Goal: Information Seeking & Learning: Learn about a topic

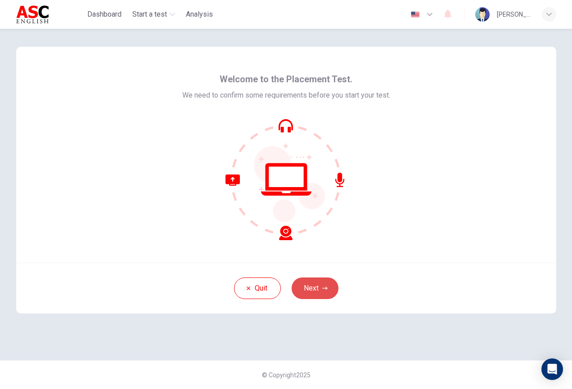
click at [317, 285] on button "Next" at bounding box center [315, 289] width 47 height 22
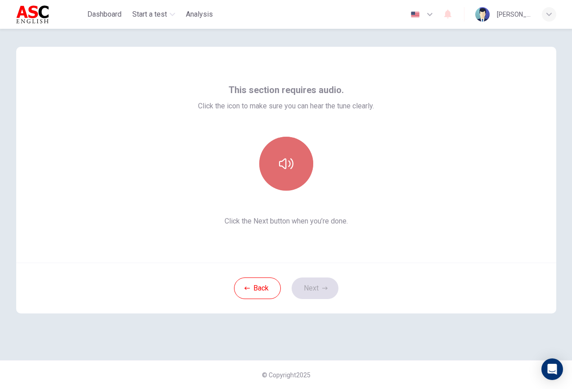
click at [290, 170] on icon "button" at bounding box center [286, 164] width 14 height 14
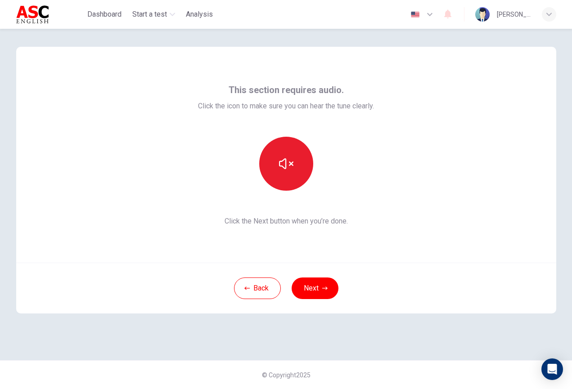
click at [405, 189] on div "This section requires audio. Click the icon to make sure you can hear the tune …" at bounding box center [286, 155] width 540 height 216
click at [294, 222] on span "Click the Next button when you’re done." at bounding box center [286, 221] width 176 height 11
click at [285, 176] on button "button" at bounding box center [286, 164] width 54 height 54
drag, startPoint x: 454, startPoint y: 5, endPoint x: 409, endPoint y: 146, distance: 148.1
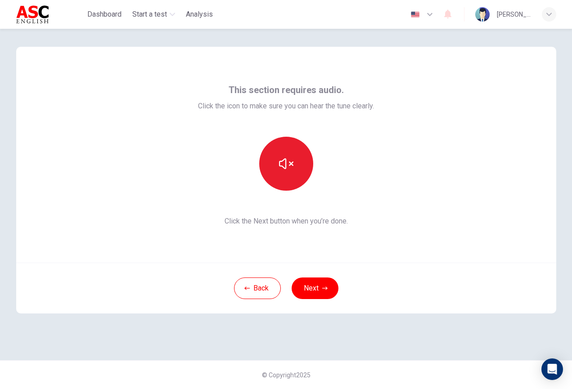
click at [409, 146] on div "This section requires audio. Click the icon to make sure you can hear the tune …" at bounding box center [286, 155] width 540 height 216
click at [293, 172] on button "button" at bounding box center [286, 164] width 54 height 54
click at [317, 289] on button "Next" at bounding box center [315, 289] width 47 height 22
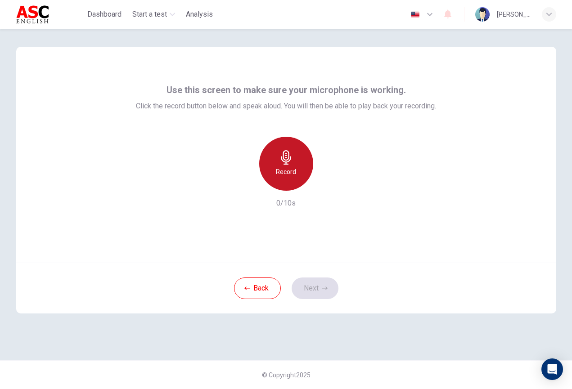
click at [285, 175] on h6 "Record" at bounding box center [286, 172] width 20 height 11
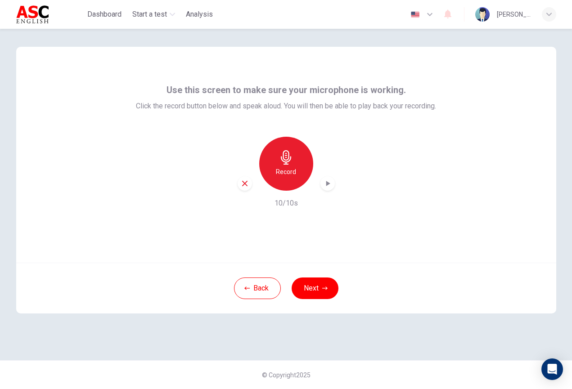
click at [330, 186] on icon "button" at bounding box center [327, 183] width 9 height 9
click at [330, 186] on icon "button" at bounding box center [328, 184] width 6 height 7
click at [308, 294] on button "Next" at bounding box center [315, 289] width 47 height 22
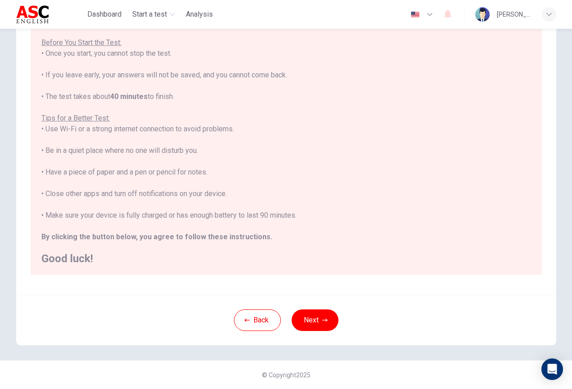
scroll to position [83, 0]
click at [313, 322] on button "Next" at bounding box center [315, 321] width 47 height 22
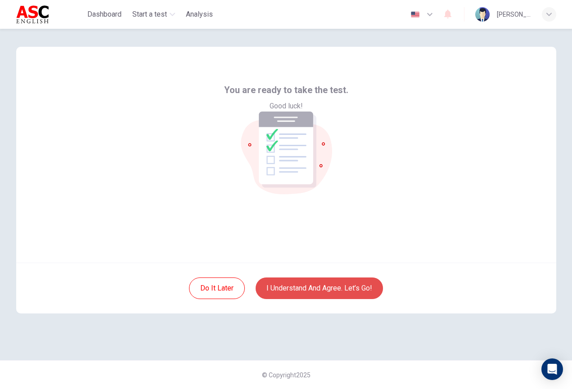
click at [327, 287] on button "I understand and agree. Let’s go!" at bounding box center [319, 289] width 127 height 22
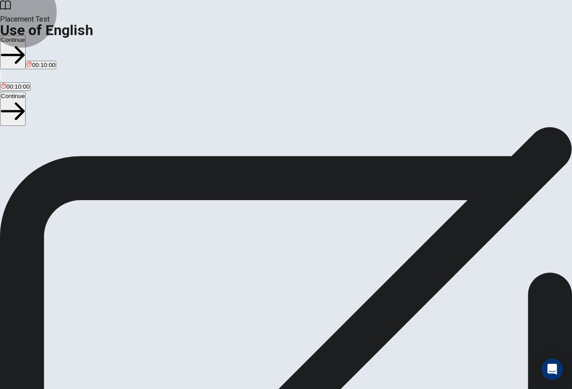
click at [26, 92] on button "Continue" at bounding box center [13, 109] width 26 height 34
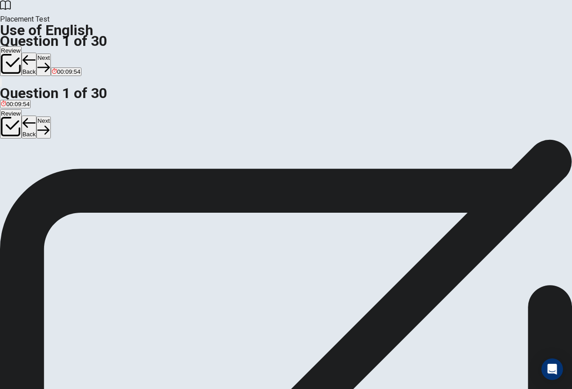
click at [23, 155] on div "B" at bounding box center [17, 151] width 11 height 7
click at [50, 117] on button "Next" at bounding box center [43, 128] width 14 height 22
click at [14, 155] on div "A" at bounding box center [7, 151] width 13 height 7
click at [50, 117] on button "Next" at bounding box center [43, 128] width 14 height 22
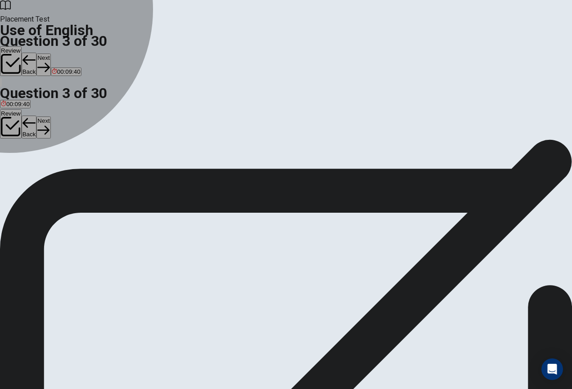
click at [38, 155] on div "D" at bounding box center [34, 151] width 8 height 7
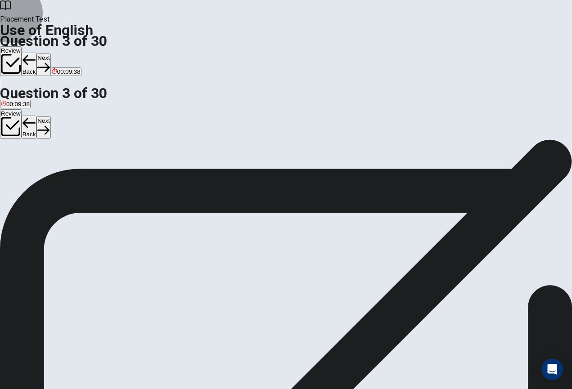
click at [50, 117] on button "Next" at bounding box center [43, 128] width 14 height 22
click at [54, 155] on div "B" at bounding box center [40, 151] width 27 height 7
click at [50, 117] on button "Next" at bounding box center [43, 128] width 14 height 22
click at [69, 155] on div "C" at bounding box center [62, 151] width 16 height 7
click at [50, 117] on button "Next" at bounding box center [43, 128] width 14 height 22
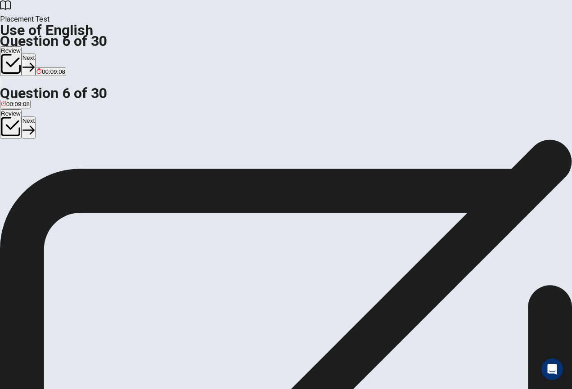
click at [76, 155] on div "C" at bounding box center [66, 151] width 19 height 7
click at [36, 117] on button "Next" at bounding box center [29, 128] width 14 height 22
click at [57, 155] on div "D" at bounding box center [51, 151] width 12 height 7
click at [50, 117] on button "Next" at bounding box center [43, 128] width 14 height 22
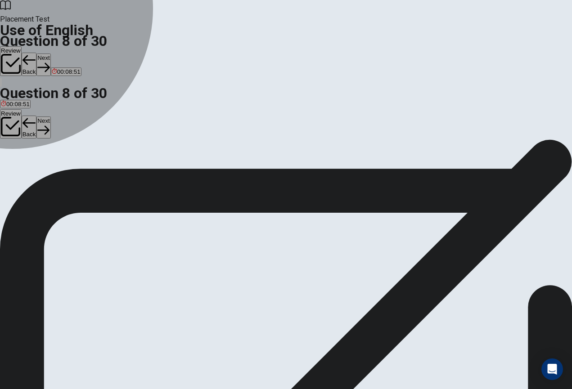
click at [11, 155] on div "A" at bounding box center [6, 151] width 10 height 7
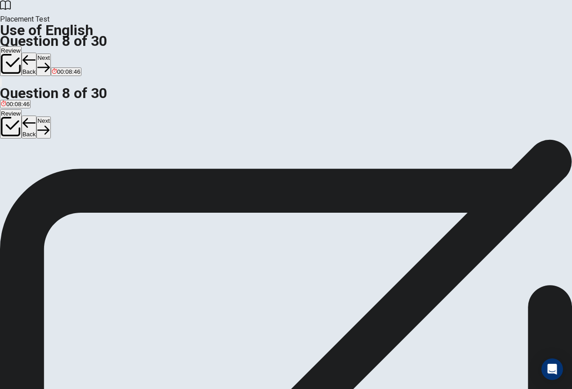
click at [50, 117] on button "Next" at bounding box center [43, 128] width 14 height 22
click at [50, 155] on div "C" at bounding box center [42, 151] width 16 height 7
click at [50, 117] on button "Next" at bounding box center [43, 128] width 14 height 22
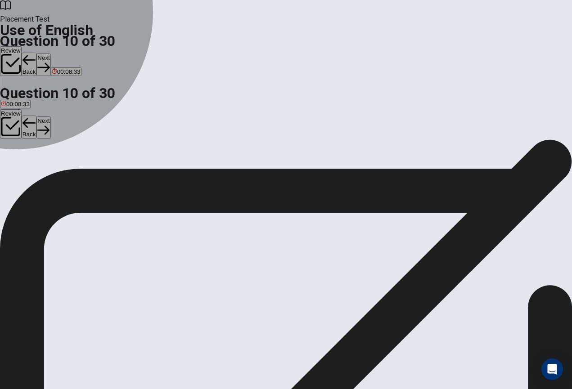
click at [14, 155] on div "A" at bounding box center [7, 151] width 13 height 7
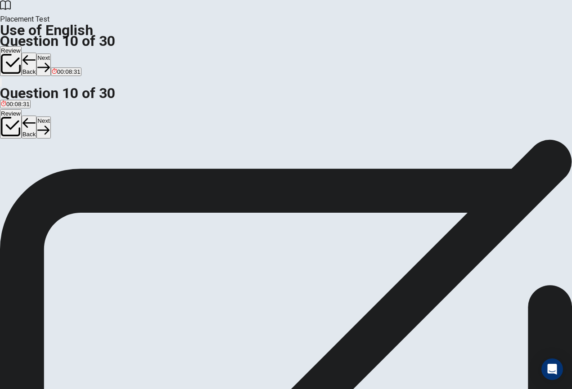
click at [50, 117] on button "Next" at bounding box center [43, 128] width 14 height 22
click at [28, 169] on div "B" at bounding box center [22, 165] width 13 height 7
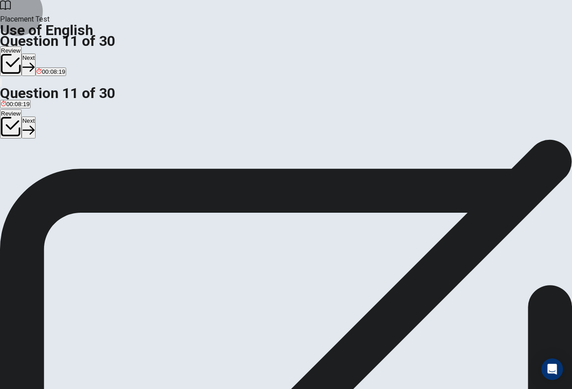
click at [36, 117] on button "Next" at bounding box center [29, 128] width 14 height 22
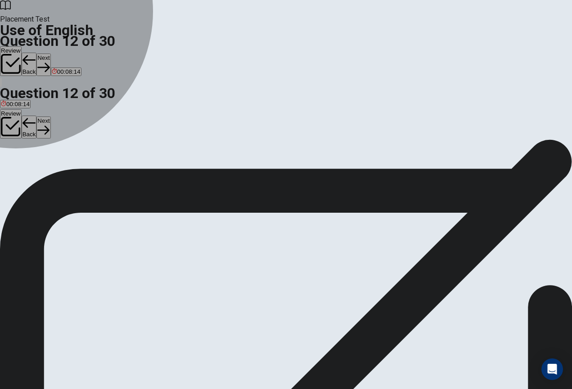
click at [71, 169] on div "C" at bounding box center [57, 165] width 27 height 7
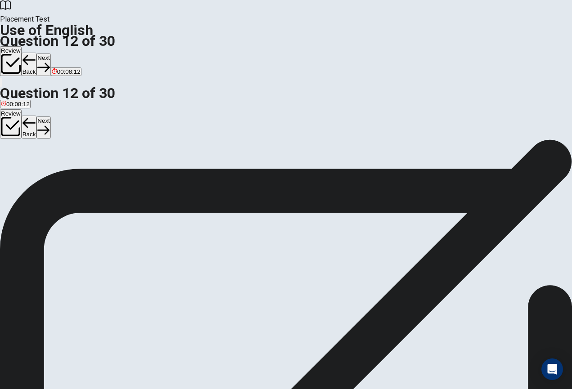
click at [50, 117] on button "Next" at bounding box center [43, 128] width 14 height 22
click at [77, 169] on div "D" at bounding box center [67, 165] width 22 height 7
click at [50, 117] on button "Next" at bounding box center [43, 128] width 14 height 22
click at [27, 169] on div "A" at bounding box center [14, 165] width 26 height 7
click at [50, 117] on button "Next" at bounding box center [43, 128] width 14 height 22
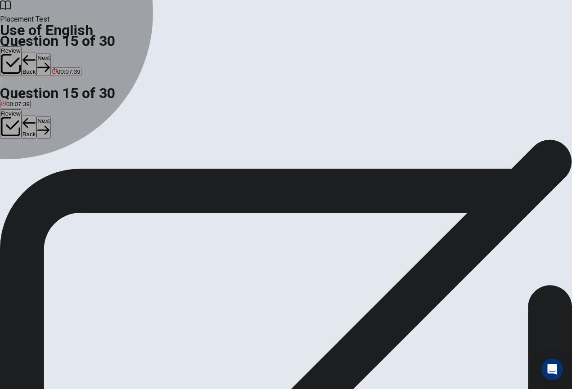
click at [130, 169] on div "D" at bounding box center [116, 165] width 28 height 7
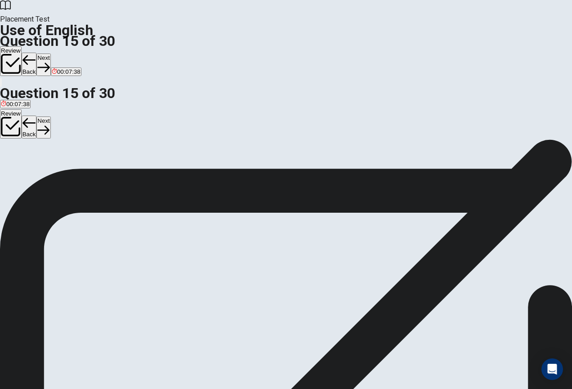
click at [50, 117] on button "Next" at bounding box center [43, 128] width 14 height 22
click at [25, 169] on div "A" at bounding box center [13, 165] width 24 height 7
click at [36, 117] on button "Next" at bounding box center [29, 128] width 14 height 22
click at [47, 169] on div "C" at bounding box center [41, 165] width 12 height 7
click at [50, 124] on icon "button" at bounding box center [43, 130] width 12 height 12
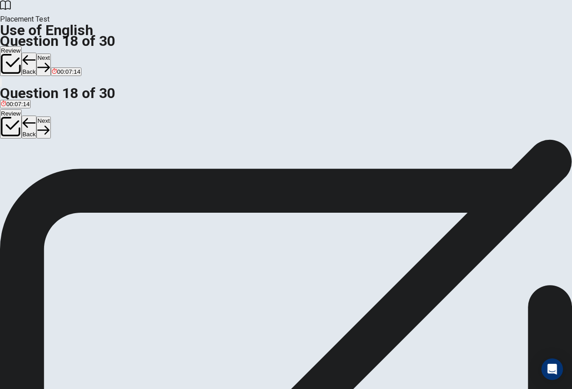
click at [14, 169] on div "A" at bounding box center [8, 165] width 14 height 7
click at [50, 117] on button "Next" at bounding box center [43, 128] width 14 height 22
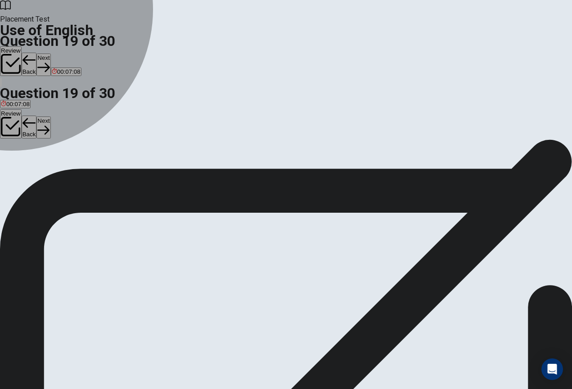
click at [51, 169] on div "C" at bounding box center [42, 165] width 18 height 7
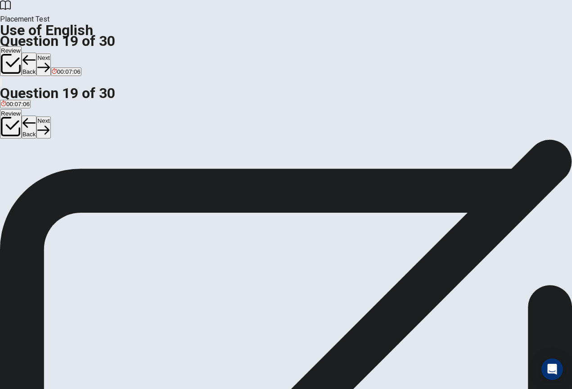
click at [50, 124] on icon "button" at bounding box center [43, 130] width 12 height 12
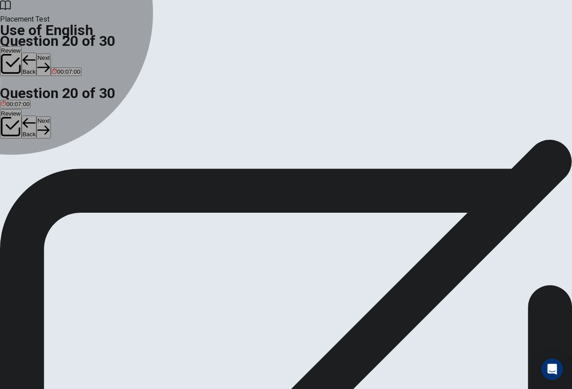
click at [56, 169] on div "D" at bounding box center [48, 165] width 15 height 7
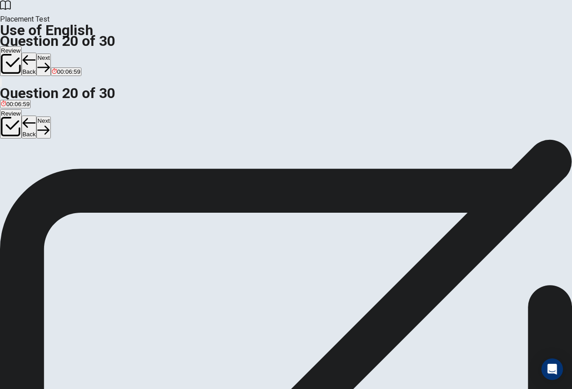
click at [50, 117] on button "Next" at bounding box center [43, 128] width 14 height 22
click at [25, 169] on div "B" at bounding box center [18, 165] width 14 height 7
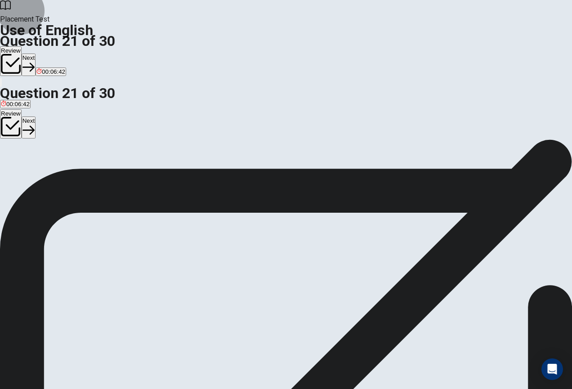
click at [36, 117] on button "Next" at bounding box center [29, 128] width 14 height 22
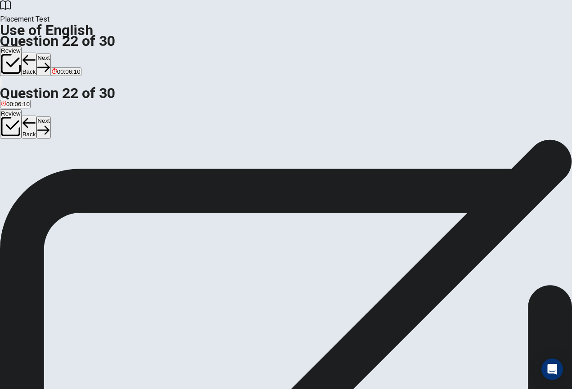
click at [36, 169] on div "C" at bounding box center [29, 165] width 13 height 7
click at [50, 117] on button "Next" at bounding box center [43, 128] width 14 height 22
click at [40, 169] on div "B" at bounding box center [30, 165] width 20 height 7
click at [77, 169] on div "D" at bounding box center [70, 165] width 14 height 7
click at [50, 117] on button "Next" at bounding box center [43, 128] width 14 height 22
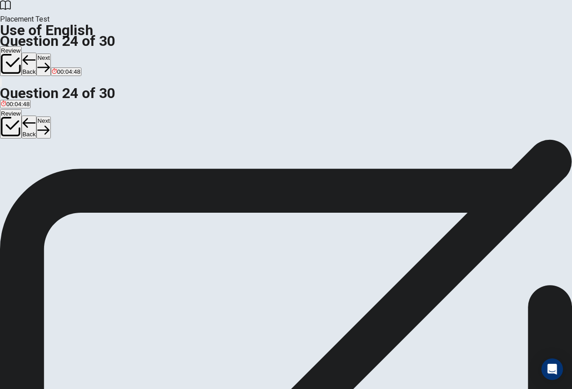
click at [39, 169] on div "B" at bounding box center [32, 165] width 14 height 7
click at [50, 117] on button "Next" at bounding box center [43, 128] width 14 height 22
click at [81, 176] on span "improve it" at bounding box center [67, 172] width 26 height 7
click at [50, 117] on button "Next" at bounding box center [43, 128] width 14 height 22
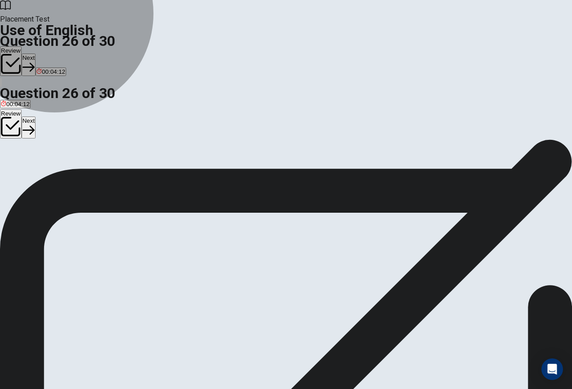
click at [40, 176] on span "point out faults" at bounding box center [20, 172] width 39 height 7
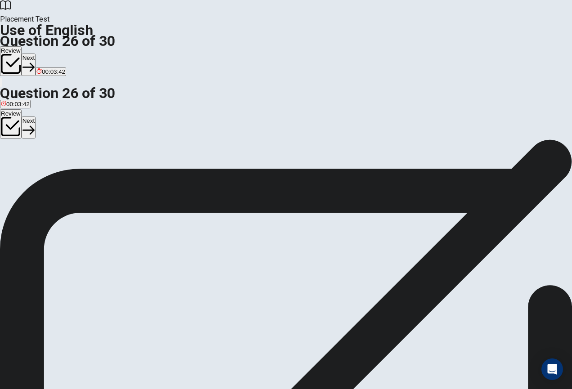
click at [36, 117] on button "Next" at bounding box center [29, 128] width 14 height 22
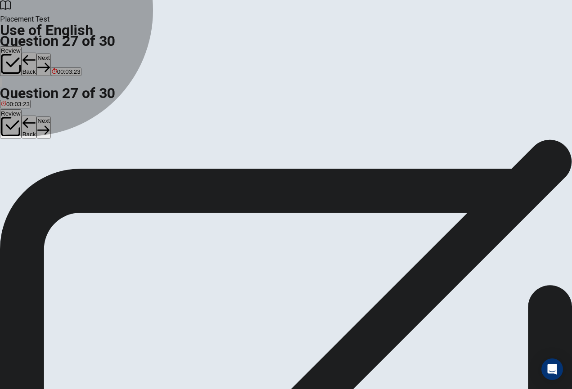
click at [64, 176] on span "confusing" at bounding box center [51, 172] width 26 height 7
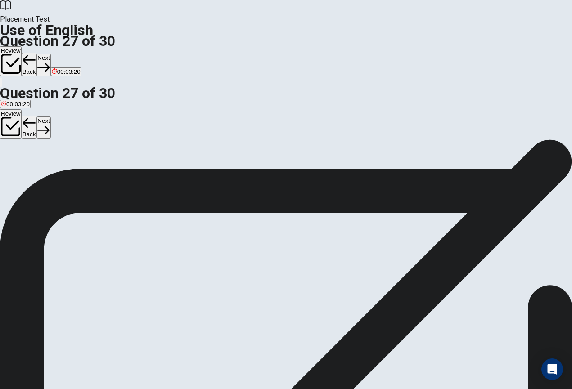
click at [50, 117] on button "Next" at bounding box center [43, 128] width 14 height 22
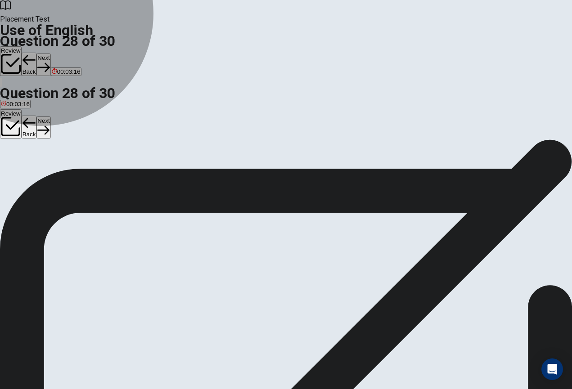
click at [46, 176] on span "common" at bounding box center [34, 172] width 23 height 7
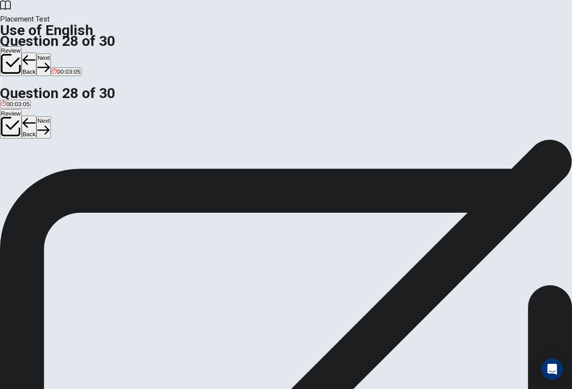
click at [50, 117] on button "Next" at bounding box center [43, 128] width 14 height 22
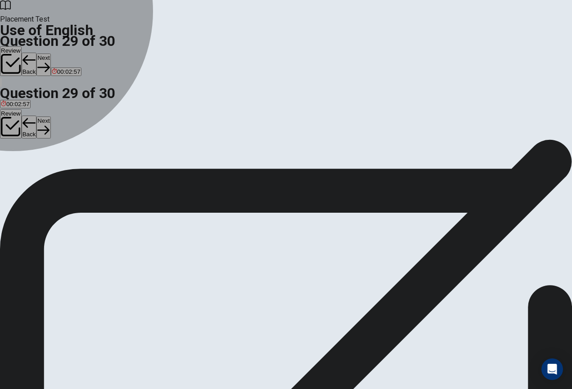
click at [12, 169] on div "A" at bounding box center [6, 165] width 11 height 7
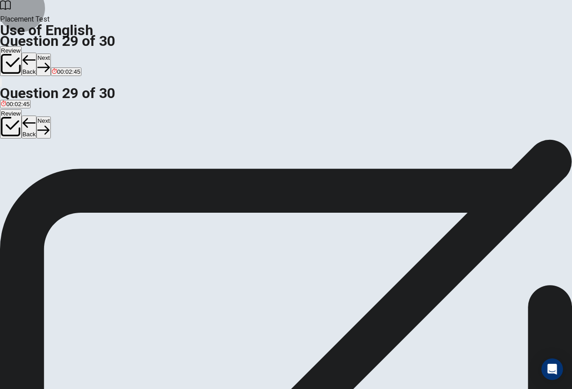
click at [37, 116] on button "Back" at bounding box center [29, 127] width 15 height 23
click at [50, 117] on button "Next" at bounding box center [43, 128] width 14 height 22
click at [23, 176] on span "repaired" at bounding box center [12, 172] width 22 height 7
click at [407, 140] on div "Question 30 She got her computer ___. A repaired B repair C repairs D repairing" at bounding box center [286, 159] width 572 height 38
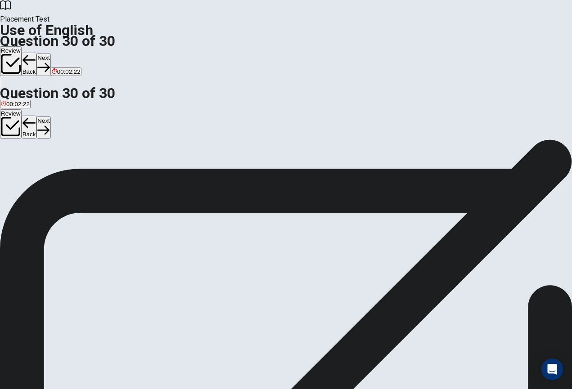
click at [50, 117] on button "Next" at bounding box center [43, 128] width 14 height 22
click at [22, 109] on button "Review" at bounding box center [11, 124] width 22 height 30
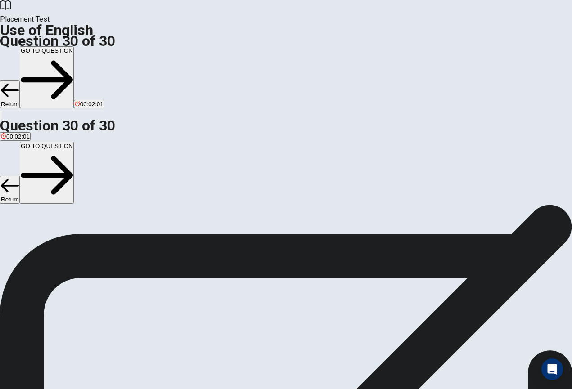
scroll to position [41, 0]
click at [20, 176] on button "Return" at bounding box center [10, 190] width 20 height 28
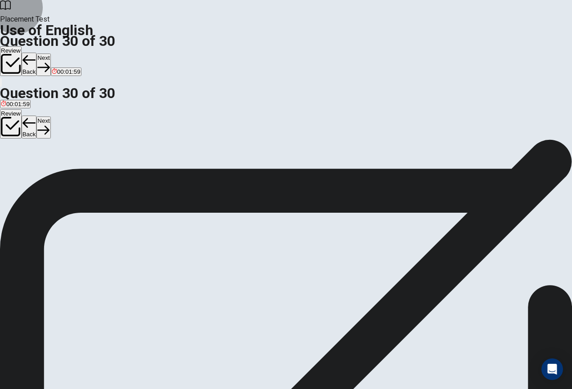
click at [37, 116] on button "Back" at bounding box center [29, 127] width 15 height 23
click at [22, 109] on button "Review" at bounding box center [11, 124] width 22 height 30
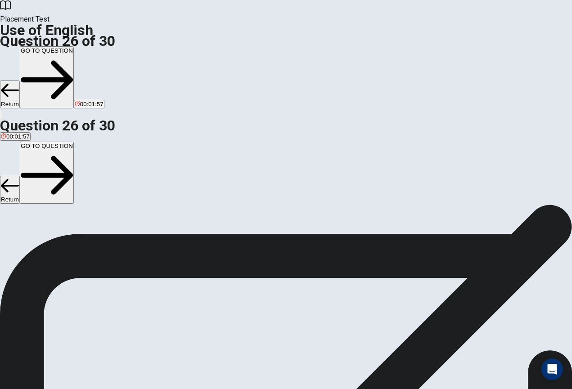
click at [74, 142] on button "GO TO QUESTION" at bounding box center [47, 173] width 54 height 62
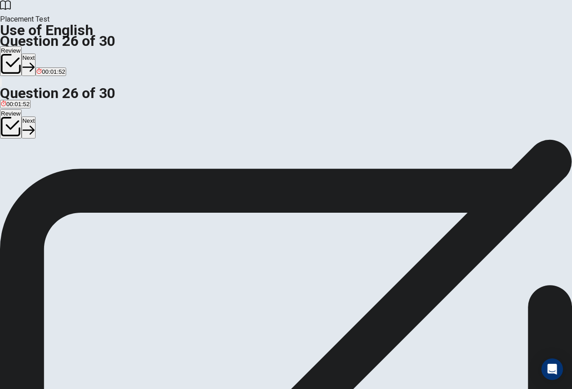
scroll to position [0, 0]
click at [22, 109] on button "Review" at bounding box center [11, 124] width 22 height 30
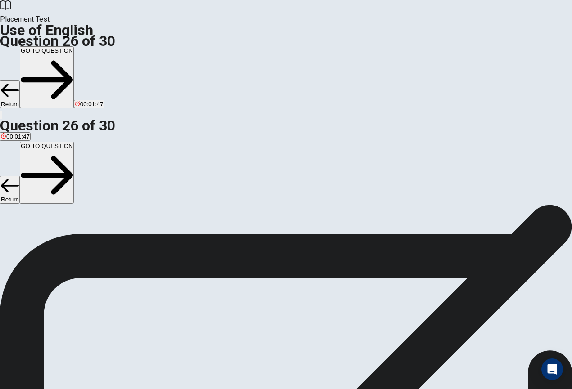
scroll to position [462, 0]
click at [74, 142] on button "GO TO QUESTION" at bounding box center [47, 173] width 54 height 62
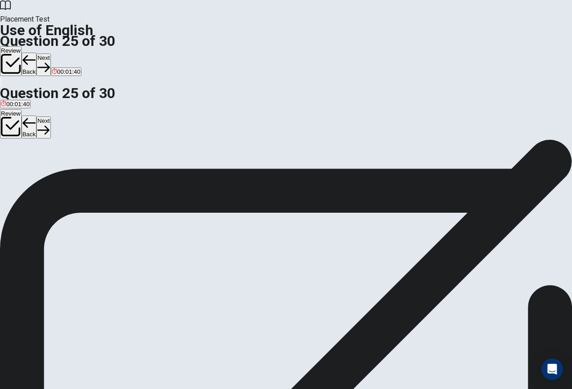
scroll to position [0, 0]
click at [54, 176] on button "C limit it" at bounding box center [44, 168] width 17 height 15
click at [50, 117] on button "Next" at bounding box center [43, 128] width 14 height 22
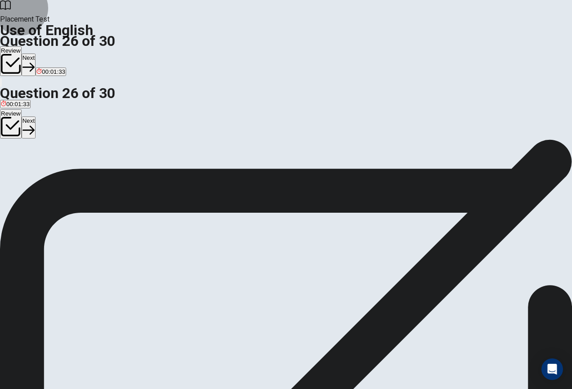
click at [22, 109] on button "Review" at bounding box center [11, 124] width 22 height 30
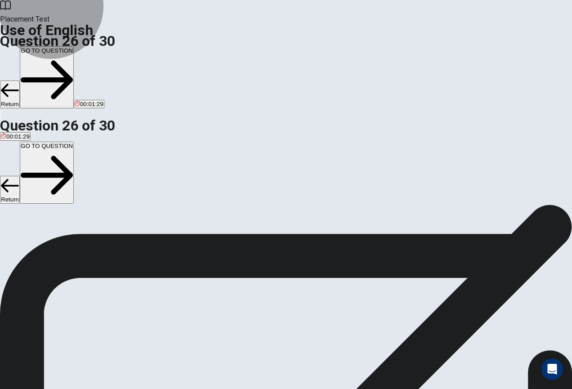
click at [74, 142] on button "GO TO QUESTION" at bounding box center [47, 173] width 54 height 62
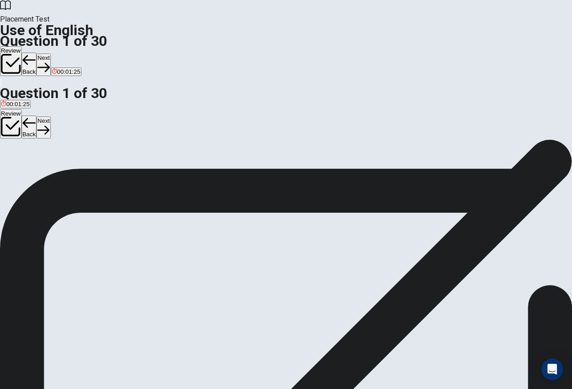
click at [50, 117] on button "Next" at bounding box center [43, 128] width 14 height 22
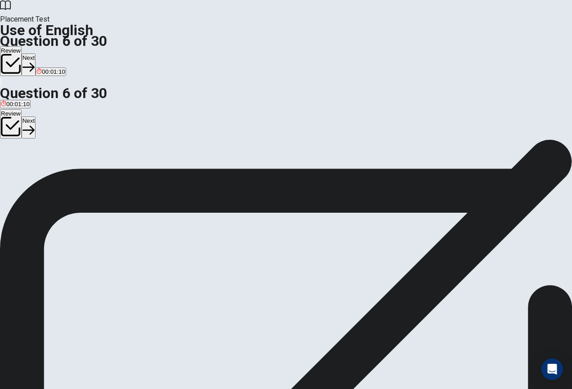
click at [36, 117] on button "Next" at bounding box center [29, 128] width 14 height 22
click at [50, 117] on button "Next" at bounding box center [43, 128] width 14 height 22
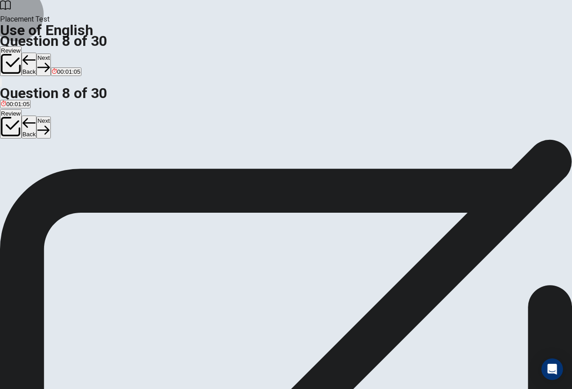
click at [50, 117] on button "Next" at bounding box center [43, 128] width 14 height 22
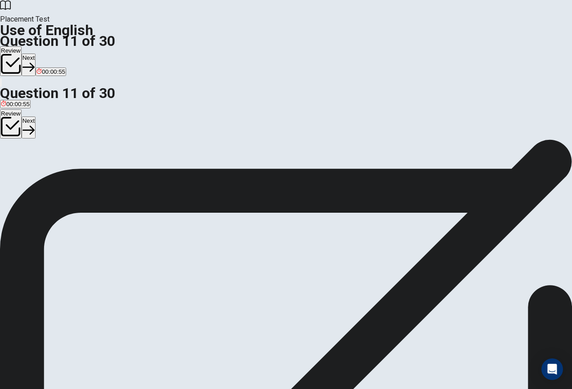
click at [36, 117] on button "Next" at bounding box center [29, 128] width 14 height 22
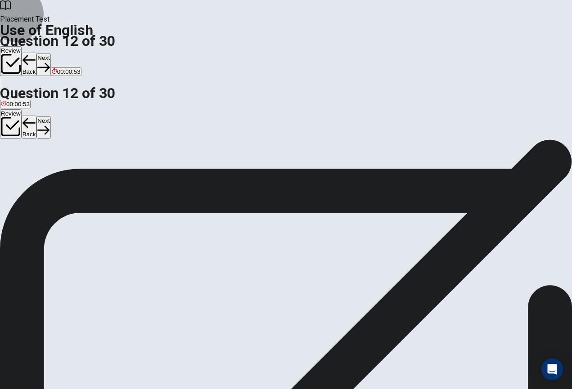
click at [50, 117] on button "Next" at bounding box center [43, 128] width 14 height 22
click at [36, 117] on button "Next" at bounding box center [29, 128] width 14 height 22
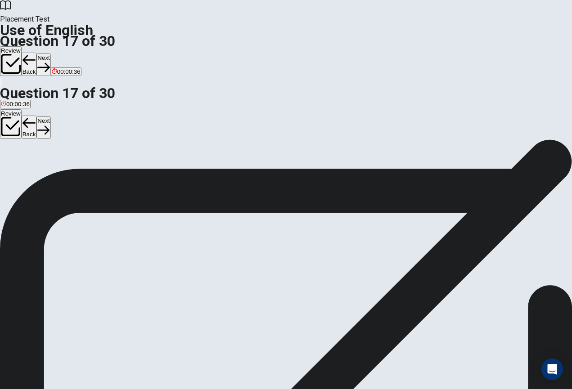
click at [50, 117] on button "Next" at bounding box center [43, 128] width 14 height 22
click at [36, 117] on button "Next" at bounding box center [29, 128] width 14 height 22
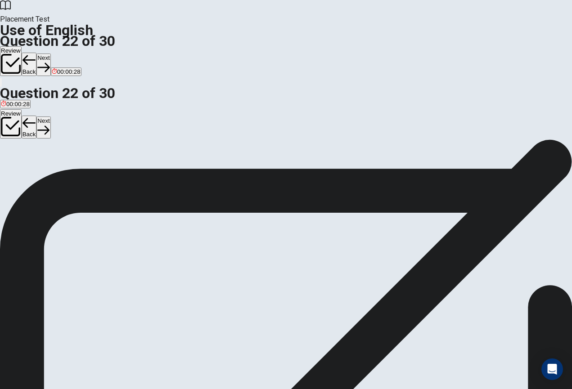
click at [50, 117] on button "Next" at bounding box center [43, 128] width 14 height 22
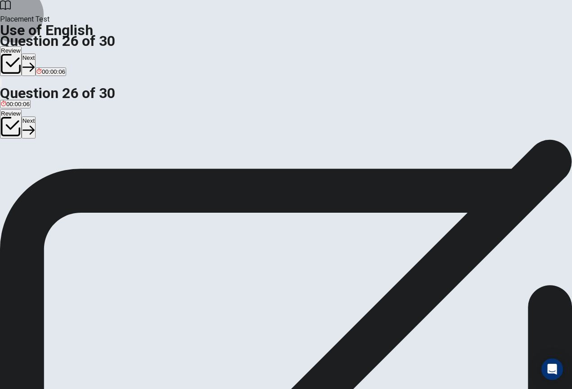
click at [36, 117] on button "Next" at bounding box center [29, 128] width 14 height 22
click at [50, 117] on button "Next" at bounding box center [43, 128] width 14 height 22
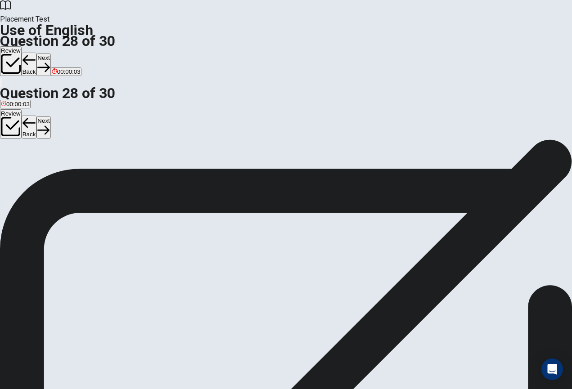
click at [50, 117] on button "Next" at bounding box center [43, 128] width 14 height 22
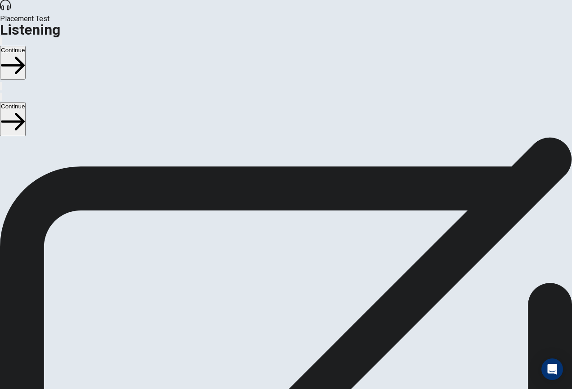
scroll to position [0, 0]
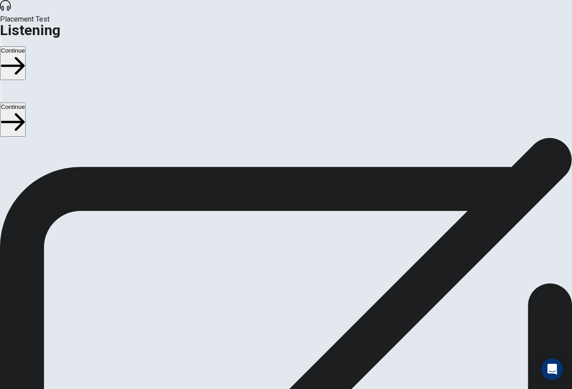
click at [434, 194] on span "There are 3 audio clips in this section. Each clip has 5 questions. Before each…" at bounding box center [217, 208] width 434 height 138
click at [26, 103] on button "Continue" at bounding box center [13, 120] width 26 height 34
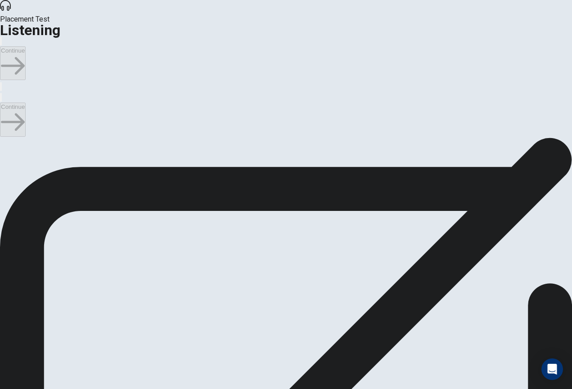
scroll to position [729, 0]
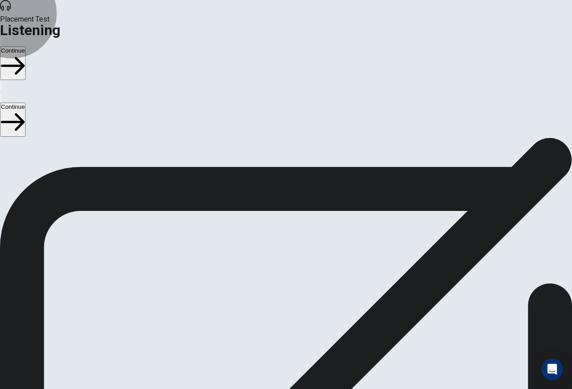
click at [26, 103] on button "Continue" at bounding box center [13, 120] width 26 height 34
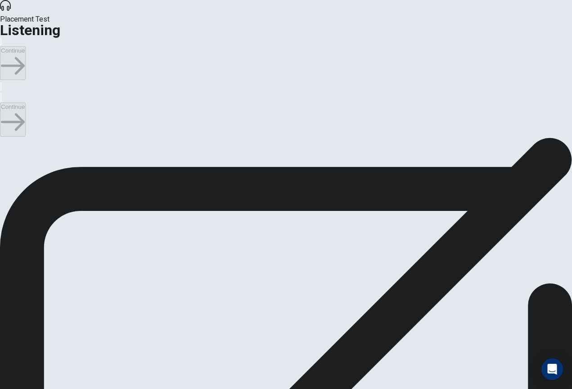
scroll to position [577, 0]
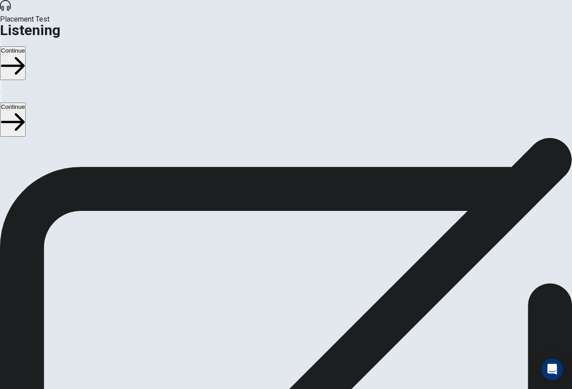
scroll to position [40, 0]
click at [26, 103] on button "Continue" at bounding box center [13, 120] width 26 height 34
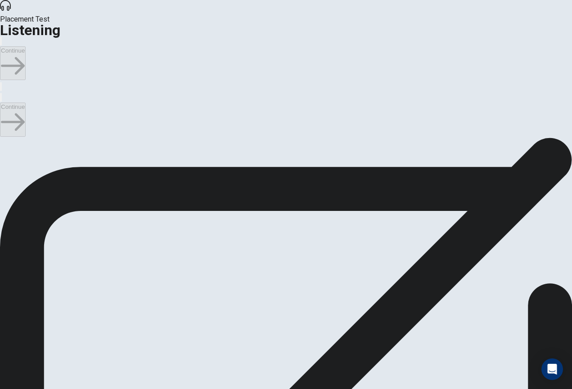
scroll to position [597, 0]
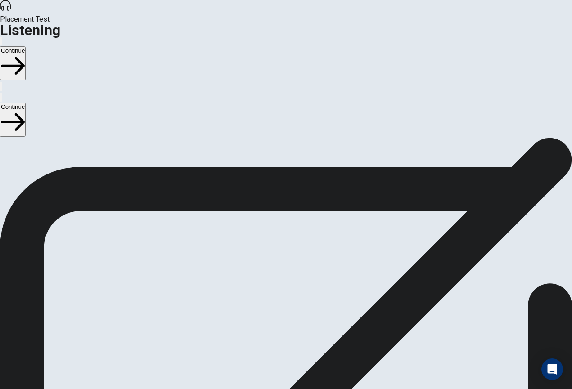
click at [26, 103] on button "Continue" at bounding box center [13, 120] width 26 height 34
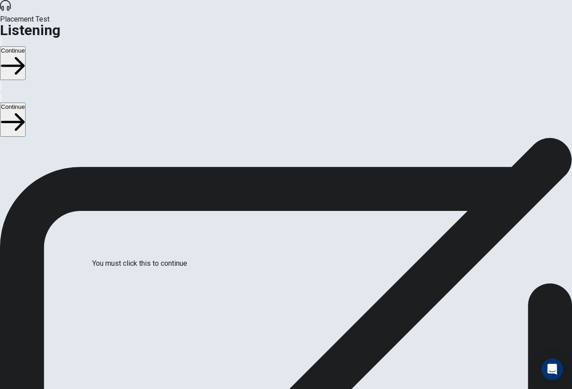
click at [26, 103] on button "Continue" at bounding box center [13, 120] width 26 height 34
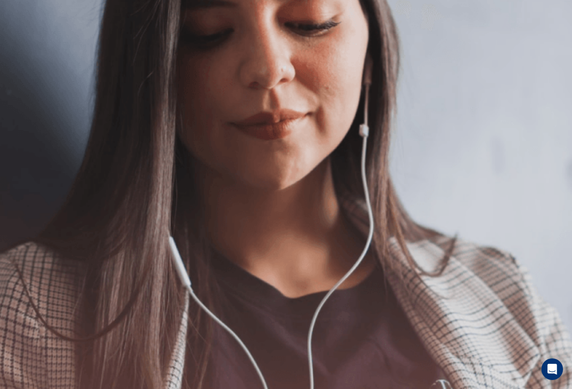
scroll to position [0, 0]
click at [26, 103] on button "Continue" at bounding box center [13, 120] width 26 height 34
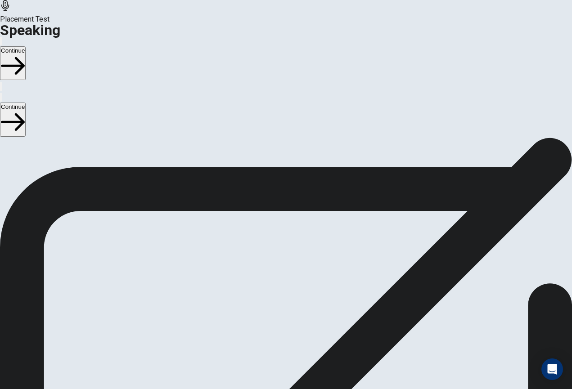
scroll to position [145, 0]
click at [300, 172] on div at bounding box center [286, 157] width 27 height 30
click at [276, 182] on button "Play Audio" at bounding box center [276, 178] width 2 height 9
click at [276, 182] on button "Pause Audio" at bounding box center [276, 178] width 2 height 9
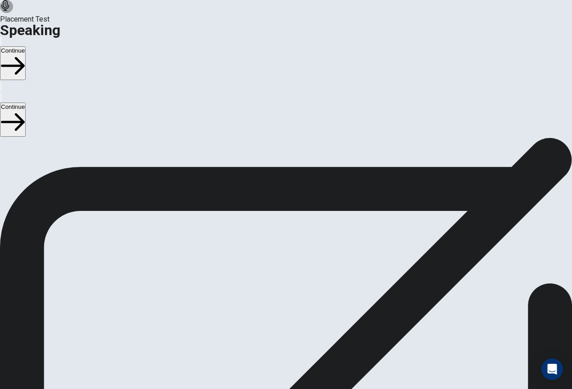
click at [274, 174] on icon "Record Again" at bounding box center [274, 174] width 0 height 0
click at [276, 176] on button "Play Audio" at bounding box center [276, 171] width 2 height 9
click at [276, 176] on button "Pause Audio" at bounding box center [276, 171] width 2 height 9
click at [26, 103] on button "Continue" at bounding box center [13, 120] width 26 height 34
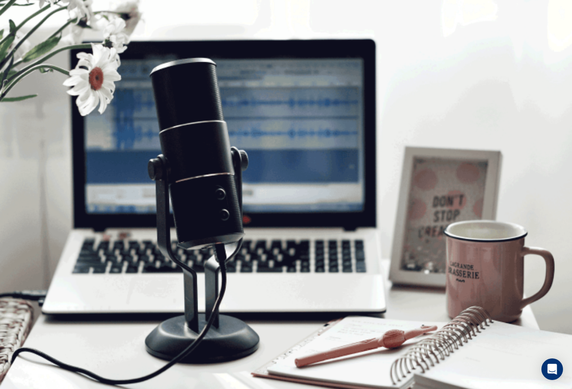
click at [26, 103] on button "Continue" at bounding box center [13, 120] width 26 height 34
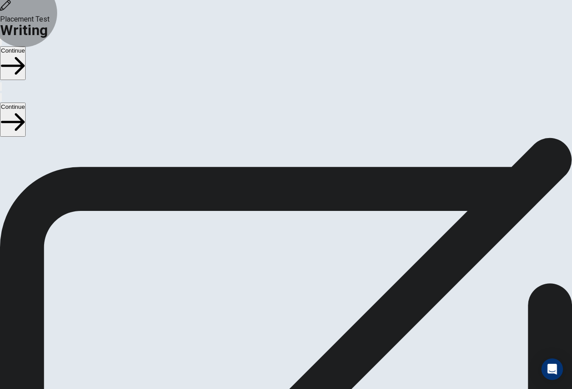
click at [26, 103] on button "Continue" at bounding box center [13, 120] width 26 height 34
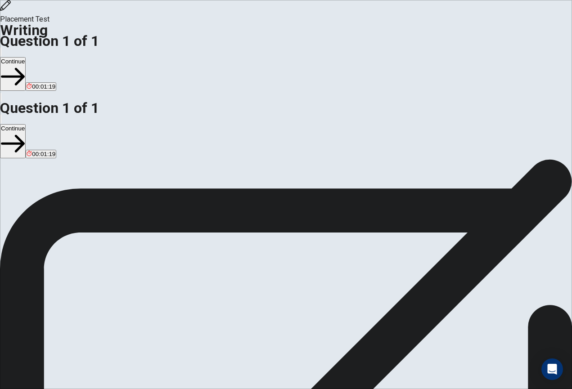
type textarea "My personal goal is to achieve English fluency thorough taking ASC English clas…"
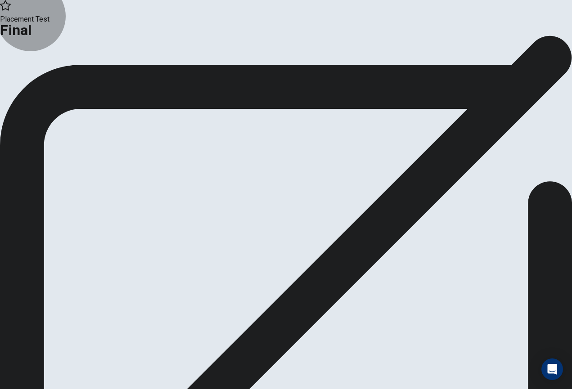
click at [72, 80] on button "Continue" at bounding box center [53, 74] width 36 height 12
